Goal: Use online tool/utility: Utilize a website feature to perform a specific function

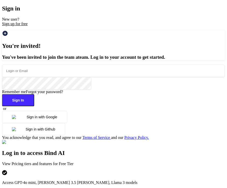
click at [61, 77] on input "email" at bounding box center [113, 70] width 223 height 12
type input "app7@yopmail.com"
click at [34, 106] on button "Sign In" at bounding box center [18, 100] width 32 height 12
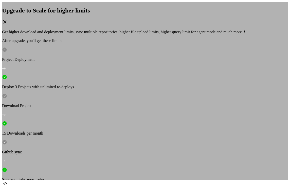
click at [37, 131] on div "Upgrade to Scale for higher limits Get higher download and deployment limits, s…" at bounding box center [145, 91] width 286 height 178
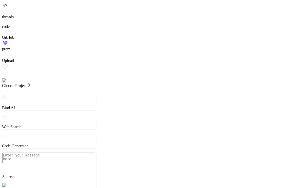
click at [8, 83] on img at bounding box center [10, 80] width 16 height 5
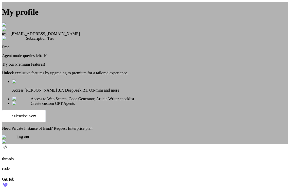
click at [137, 144] on div "Log out" at bounding box center [145, 138] width 286 height 9
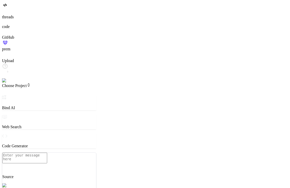
type textarea "x"
click at [7, 83] on img at bounding box center [10, 80] width 16 height 5
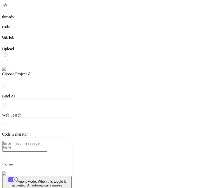
type textarea "x"
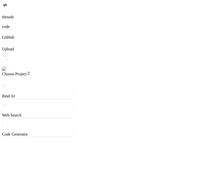
click at [8, 71] on img at bounding box center [9, 68] width 14 height 5
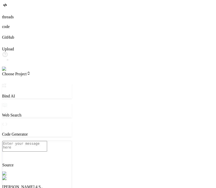
click at [6, 71] on img at bounding box center [10, 68] width 16 height 5
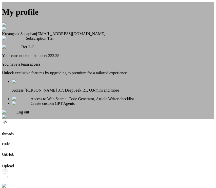
click at [43, 104] on div "My profile [PERSON_NAME] [EMAIL_ADDRESS][DOMAIN_NAME] Subscription Tier Tier 7-…" at bounding box center [108, 60] width 212 height 117
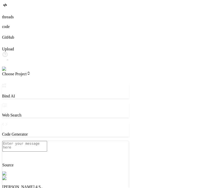
drag, startPoint x: 91, startPoint y: 111, endPoint x: 160, endPoint y: 118, distance: 69.4
click at [69, 184] on p "Claude 4 S.." at bounding box center [65, 186] width 127 height 5
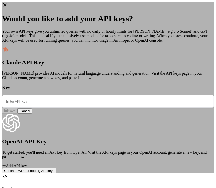
click at [8, 8] on icon at bounding box center [5, 5] width 6 height 6
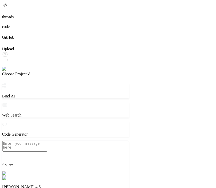
click at [68, 184] on p "[PERSON_NAME] 4 S.." at bounding box center [65, 186] width 127 height 5
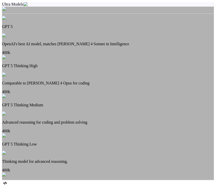
scroll to position [209, 0]
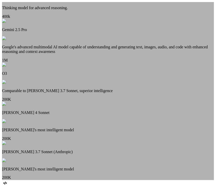
click at [108, 115] on p "[PERSON_NAME] 4 Sonnet" at bounding box center [108, 112] width 212 height 5
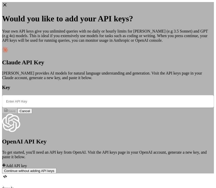
click at [7, 7] on icon at bounding box center [4, 4] width 3 height 3
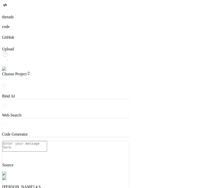
click at [65, 184] on p "[PERSON_NAME] 4 S.." at bounding box center [65, 186] width 127 height 5
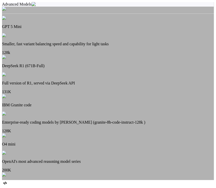
click at [110, 46] on p "Smaller, fast variant balancing speed and capability for light tasks" at bounding box center [108, 44] width 212 height 5
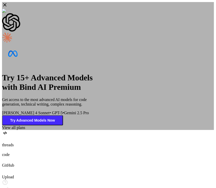
type textarea "x"
click at [8, 8] on icon at bounding box center [5, 5] width 6 height 6
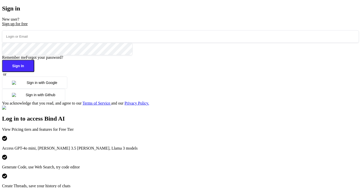
click at [109, 43] on input "email" at bounding box center [180, 36] width 357 height 12
paste input "[EMAIL_ADDRESS][DOMAIN_NAME]"
type input "[EMAIL_ADDRESS][DOMAIN_NAME]"
click at [34, 72] on button "Sign In" at bounding box center [18, 66] width 32 height 12
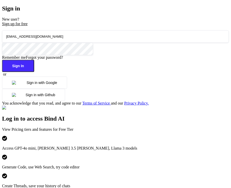
click at [34, 72] on button "Sign In" at bounding box center [18, 66] width 32 height 12
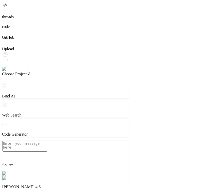
drag, startPoint x: 91, startPoint y: 92, endPoint x: 162, endPoint y: 99, distance: 70.6
click at [69, 184] on p "[PERSON_NAME] 4 S.." at bounding box center [65, 186] width 127 height 5
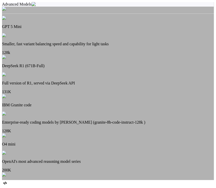
click at [107, 43] on p "Smaller, fast variant balancing speed and capability for light tasks" at bounding box center [108, 44] width 212 height 5
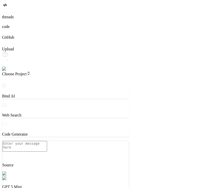
click at [68, 176] on div "GPT 5 Mini" at bounding box center [65, 182] width 127 height 13
click at [46, 151] on textarea at bounding box center [24, 146] width 45 height 11
type textarea "x"
type textarea "h"
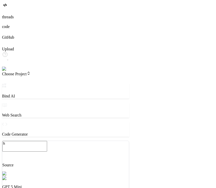
type textarea "x"
type textarea "hi"
type textarea "x"
click at [6, 71] on img at bounding box center [10, 68] width 16 height 5
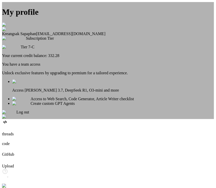
click at [14, 22] on img at bounding box center [8, 24] width 12 height 5
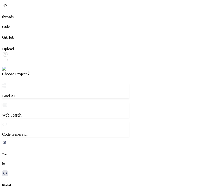
type textarea "x"
type textarea "h"
type textarea "x"
type textarea "hi"
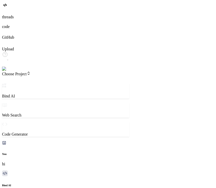
type textarea "x"
click at [7, 71] on img at bounding box center [10, 68] width 16 height 5
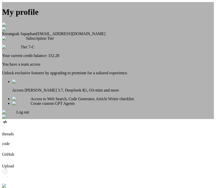
click at [50, 119] on div "My profile Kreangsak Sapaphan inseiong@gmail.com Subscription Tier Tier 7-C You…" at bounding box center [108, 60] width 212 height 117
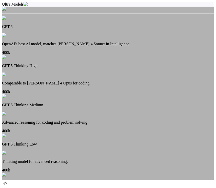
click at [110, 46] on p "OpenAI's best AI model, matches Claude 4 Sonnet in Intelligence" at bounding box center [108, 44] width 212 height 5
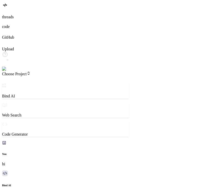
type textarea "x"
type textarea "h"
type textarea "x"
type textarea "hi"
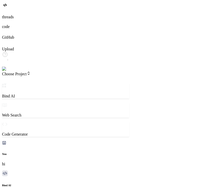
type textarea "x"
click at [9, 71] on img at bounding box center [10, 68] width 16 height 5
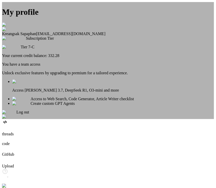
type textarea "x"
click at [61, 76] on div "My profile Kreangsak Sapaphan inseiong@gmail.com Subscription Tier Tier 7-C You…" at bounding box center [108, 60] width 212 height 117
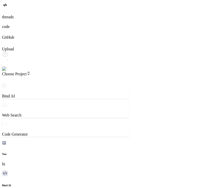
click at [8, 71] on img at bounding box center [10, 68] width 16 height 5
click at [7, 71] on img at bounding box center [10, 68] width 16 height 5
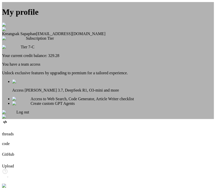
click at [129, 15] on div "My profile" at bounding box center [108, 16] width 212 height 19
click at [14, 22] on img at bounding box center [8, 24] width 12 height 5
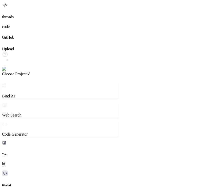
drag, startPoint x: 91, startPoint y: 57, endPoint x: 119, endPoint y: 60, distance: 27.9
click at [118, 83] on div "Bind AI Web Search Created with Pixso. Code Generator You hi Bind AI Hi — ready…" at bounding box center [60, 170] width 116 height 175
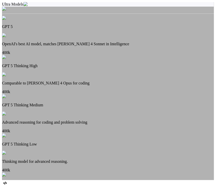
click at [109, 42] on p "OpenAI's best AI model, matches Claude 4 Sonnet in Intelligence" at bounding box center [108, 44] width 212 height 5
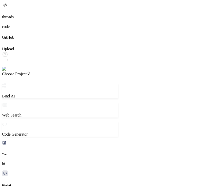
type textarea "x"
type textarea "h"
type textarea "x"
type textarea "hi"
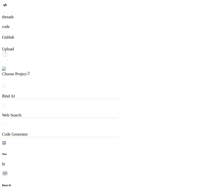
type textarea "x"
click at [7, 71] on img at bounding box center [10, 68] width 16 height 5
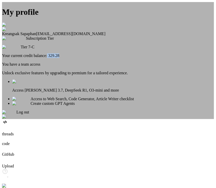
drag, startPoint x: 109, startPoint y: 74, endPoint x: 125, endPoint y: 74, distance: 15.2
click at [125, 58] on div "Your current credit balance: 329.28" at bounding box center [108, 55] width 212 height 5
click at [51, 100] on div "My profile Kreangsak Sapaphan inseiong@gmail.com Subscription Tier Tier 7-C You…" at bounding box center [108, 60] width 212 height 117
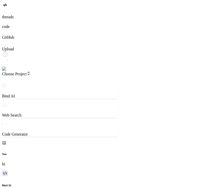
click at [9, 71] on img at bounding box center [10, 68] width 16 height 5
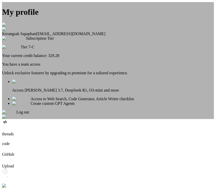
type textarea "x"
drag, startPoint x: 109, startPoint y: 73, endPoint x: 123, endPoint y: 74, distance: 14.7
click at [123, 58] on div "Your current credit balance: 329.28" at bounding box center [108, 55] width 212 height 5
click at [58, 49] on div "My profile Kreangsak Sapaphan inseiong@gmail.com Subscription Tier Tier 7-C You…" at bounding box center [108, 60] width 212 height 117
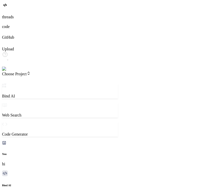
drag, startPoint x: 92, startPoint y: 90, endPoint x: 120, endPoint y: 94, distance: 28.2
click at [118, 94] on div "Bind AI Web Search Created with Pixso. Code Generator You hi Bind AI Hi — ready…" at bounding box center [60, 170] width 116 height 175
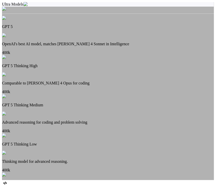
click at [108, 46] on p "OpenAI's best AI model, matches Claude 4 Sonnet in Intelligence" at bounding box center [108, 44] width 212 height 5
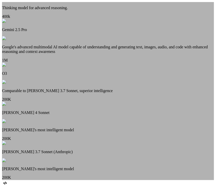
scroll to position [209, 0]
click at [108, 115] on p "Claude 4 Sonnet" at bounding box center [108, 112] width 212 height 5
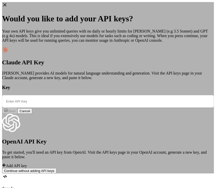
click at [7, 7] on icon at bounding box center [4, 4] width 3 height 3
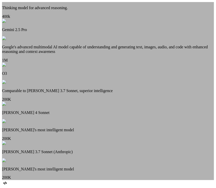
click at [107, 127] on p "Claude's most intelligent model" at bounding box center [108, 129] width 212 height 5
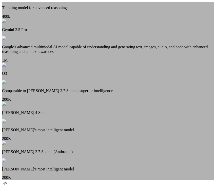
click at [111, 127] on p "Claude's most intelligent model" at bounding box center [108, 129] width 212 height 5
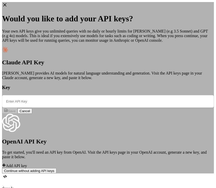
click at [7, 7] on icon at bounding box center [4, 4] width 3 height 3
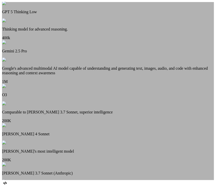
scroll to position [144, 0]
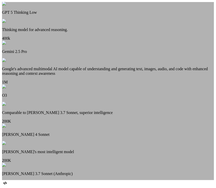
click at [102, 76] on p "Google's advanced multimodal AI model capable of understanding and generating t…" at bounding box center [108, 70] width 212 height 9
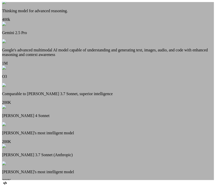
scroll to position [164, 0]
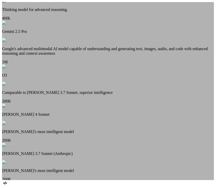
click at [109, 95] on p "Comparable to Claude 3.7 Sonnet, superior intelligence" at bounding box center [108, 92] width 212 height 5
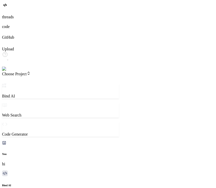
click at [9, 71] on img at bounding box center [10, 68] width 16 height 5
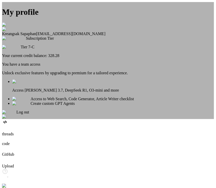
scroll to position [9, 0]
click at [48, 105] on div "My profile Kreangsak Sapaphan inseiong@gmail.com Subscription Tier Tier 7-C You…" at bounding box center [108, 60] width 212 height 117
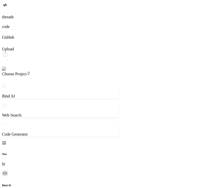
scroll to position [874, 0]
click at [5, 71] on img at bounding box center [10, 68] width 16 height 5
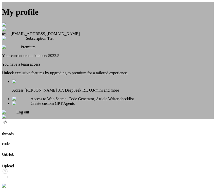
scroll to position [847, 0]
click at [113, 119] on div "Log out" at bounding box center [108, 114] width 212 height 9
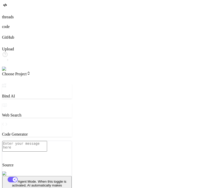
scroll to position [0, 0]
click at [8, 71] on img at bounding box center [9, 68] width 14 height 5
type textarea "x"
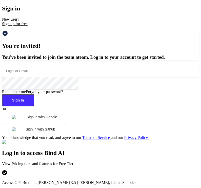
click at [45, 77] on input "email" at bounding box center [100, 70] width 197 height 12
type input "[EMAIL_ADDRESS][DOMAIN_NAME]"
click at [34, 106] on button "Sign In" at bounding box center [18, 100] width 32 height 12
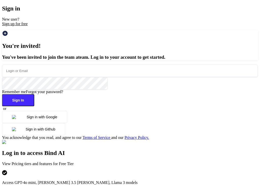
click at [49, 77] on input "email" at bounding box center [130, 70] width 256 height 12
type input "app"
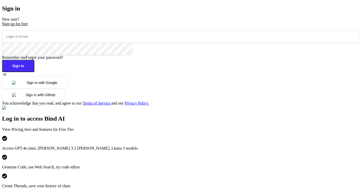
click at [67, 43] on input "email" at bounding box center [180, 36] width 357 height 12
type input "appsumo"
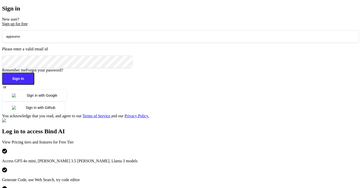
click at [95, 43] on input "appsumo" at bounding box center [180, 36] width 357 height 12
paste input "[EMAIL_ADDRESS][DOMAIN_NAME]"
type input "[EMAIL_ADDRESS][DOMAIN_NAME]"
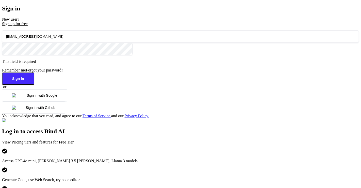
click at [34, 84] on button "Sign In" at bounding box center [18, 78] width 32 height 12
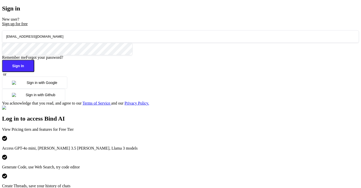
click at [34, 72] on button "Sign In" at bounding box center [18, 66] width 32 height 12
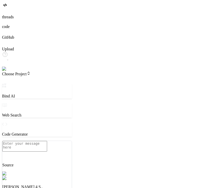
click at [8, 71] on img at bounding box center [10, 68] width 16 height 5
click at [9, 71] on img at bounding box center [10, 68] width 16 height 5
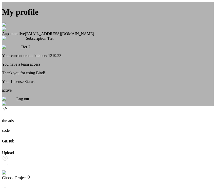
click at [29, 101] on span "Log out" at bounding box center [22, 98] width 13 height 4
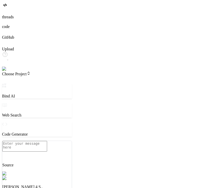
type textarea "x"
